Goal: Information Seeking & Learning: Learn about a topic

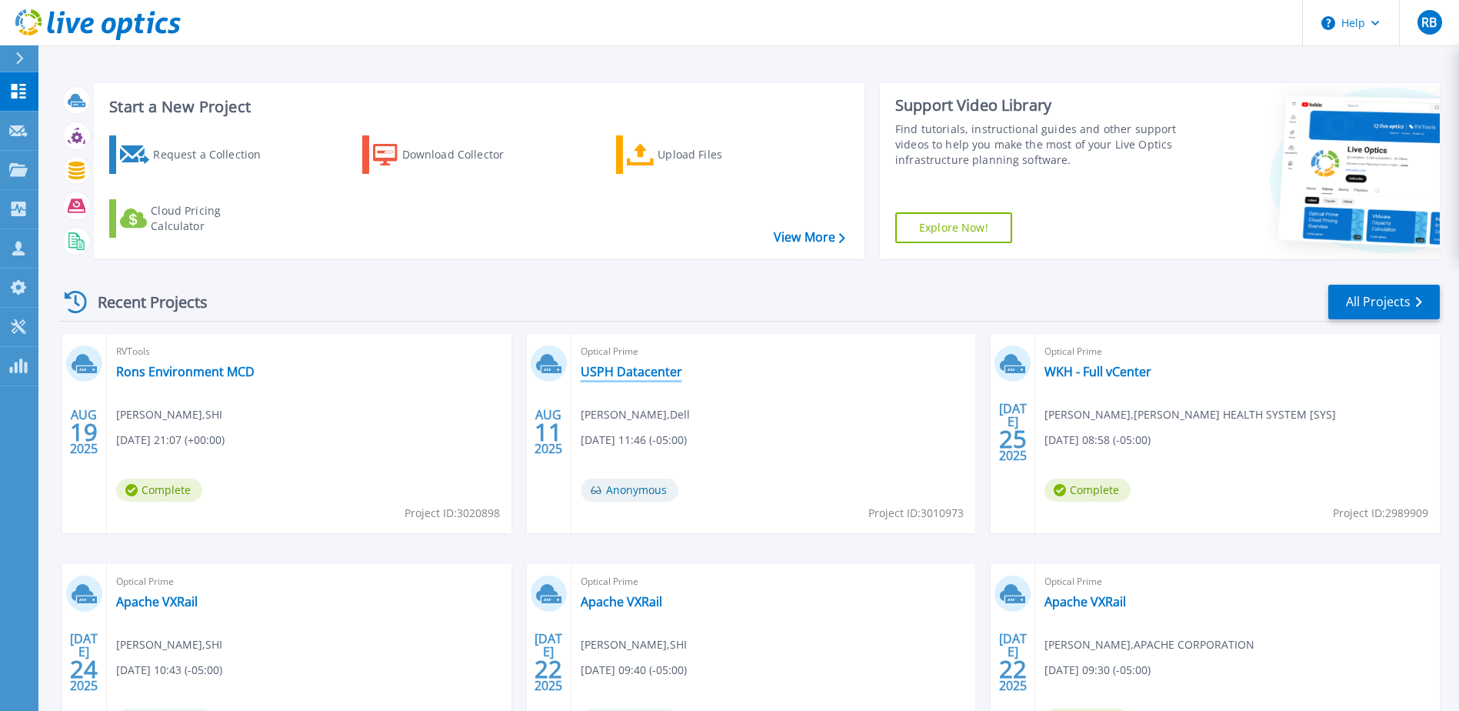
click at [644, 373] on link "USPH Datacenter" at bounding box center [632, 371] width 102 height 15
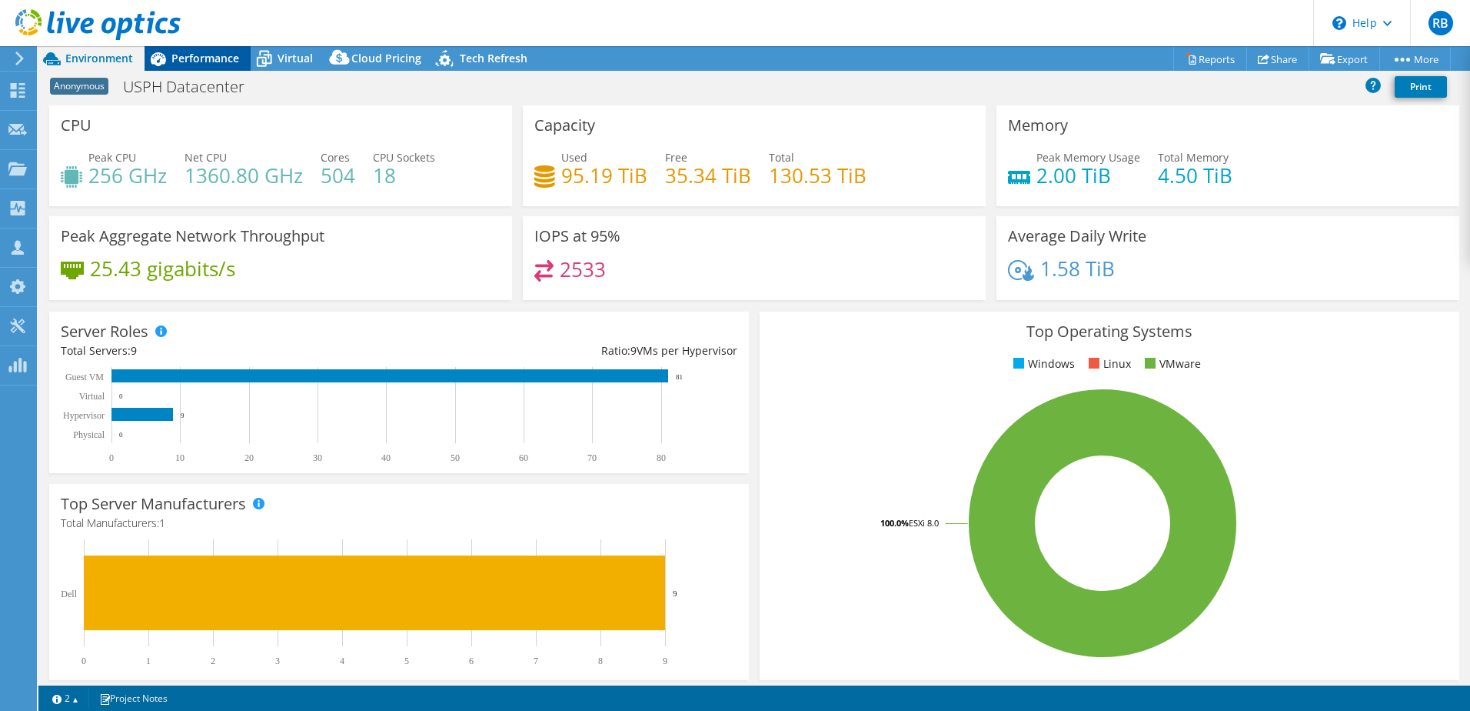
click at [194, 51] on span "Performance" at bounding box center [205, 58] width 68 height 15
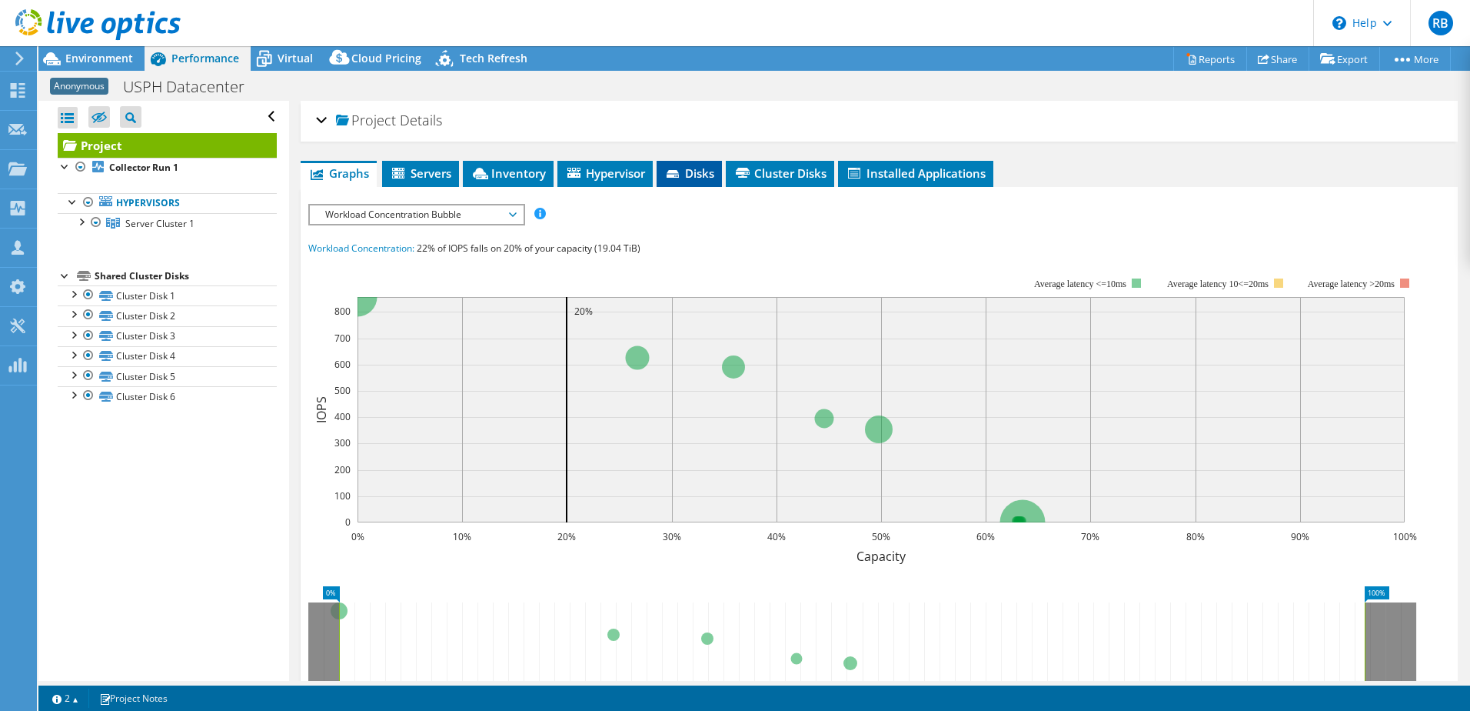
click at [691, 168] on span "Disks" at bounding box center [689, 172] width 50 height 15
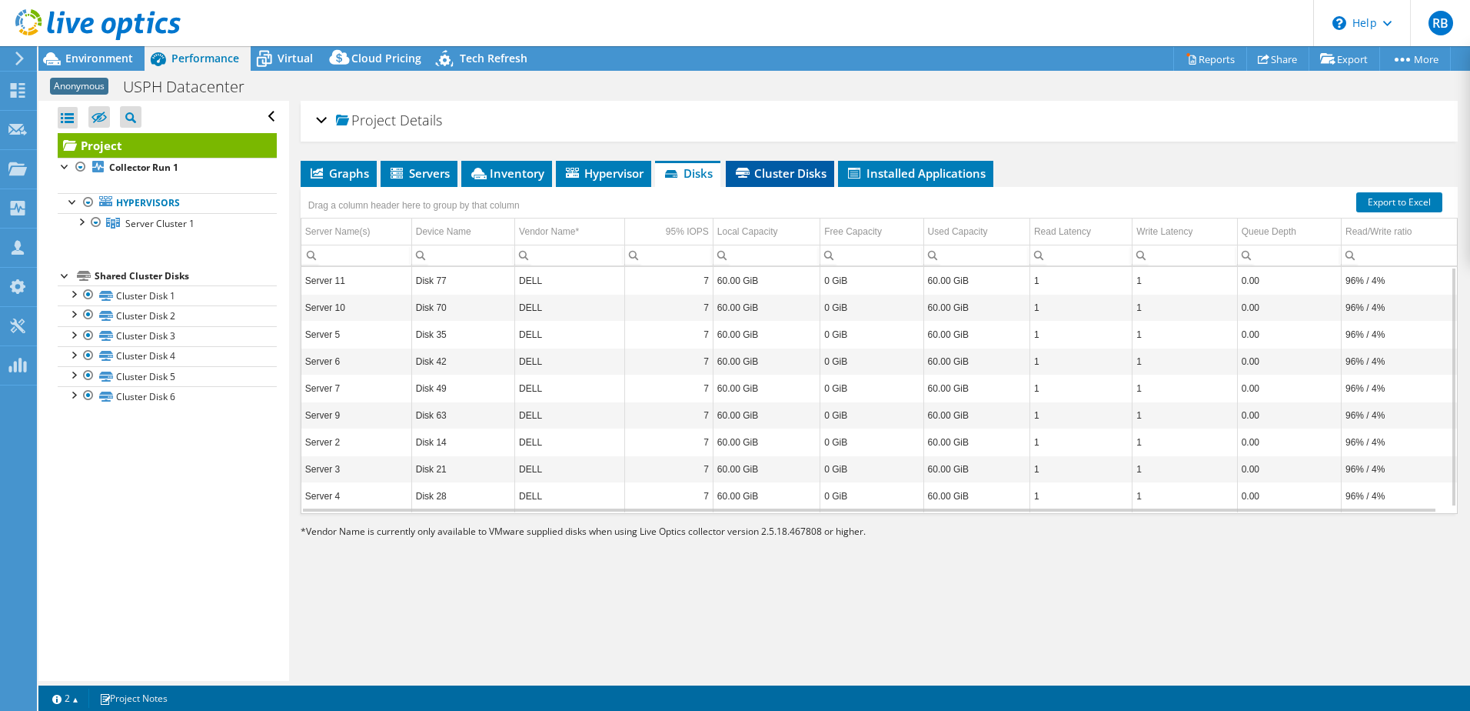
click at [794, 170] on span "Cluster Disks" at bounding box center [780, 172] width 93 height 15
